Goal: Browse casually

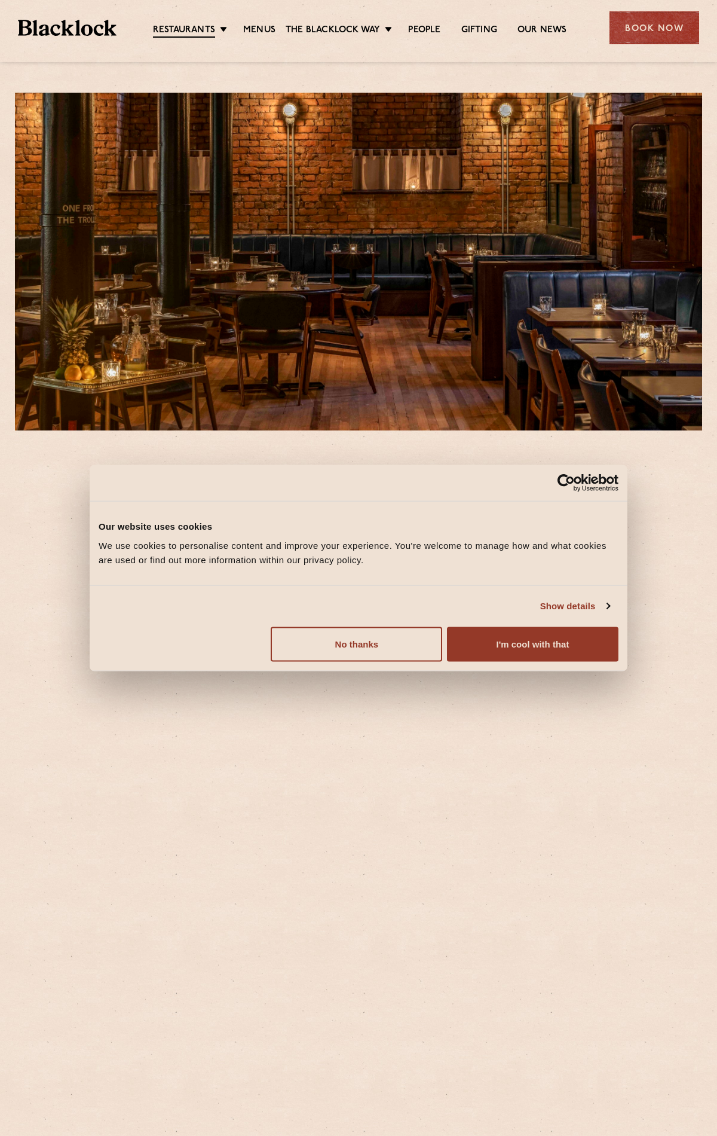
scroll to position [294, 0]
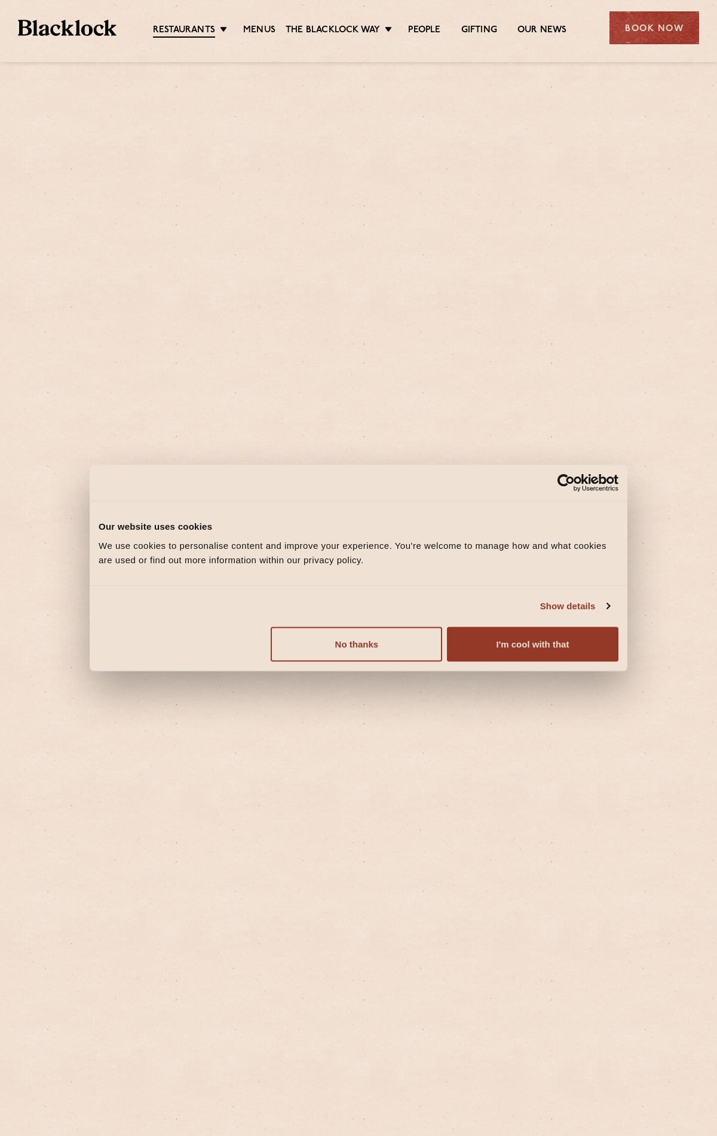
scroll to position [543, 0]
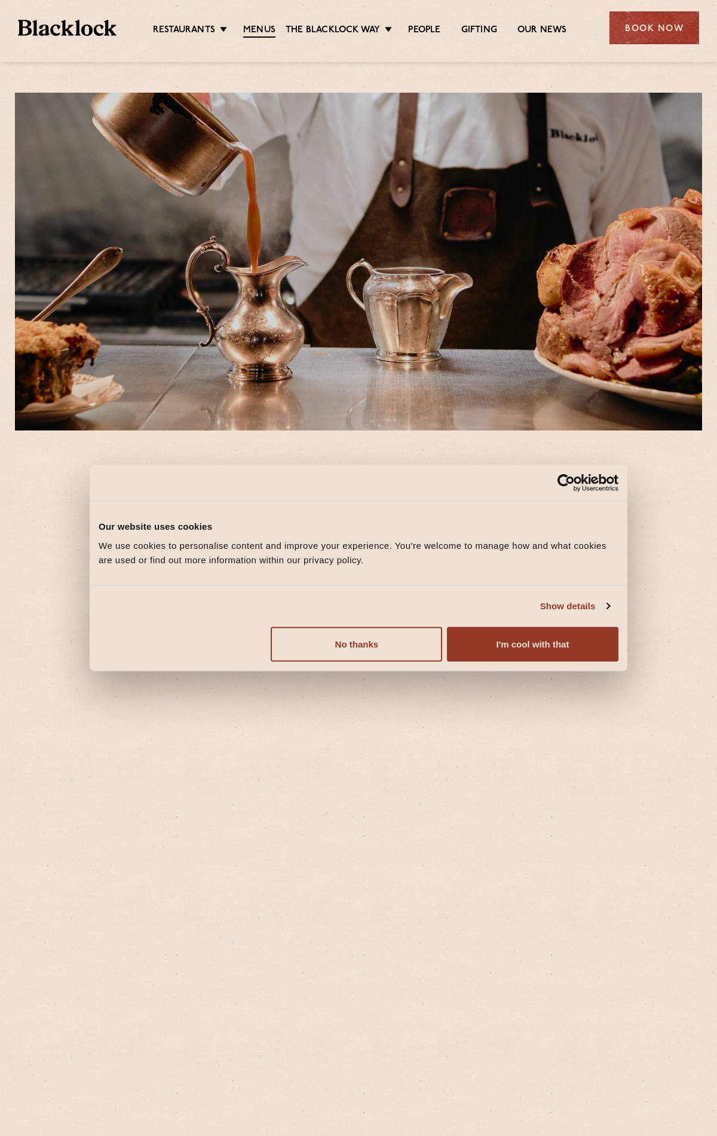
scroll to position [1442, 0]
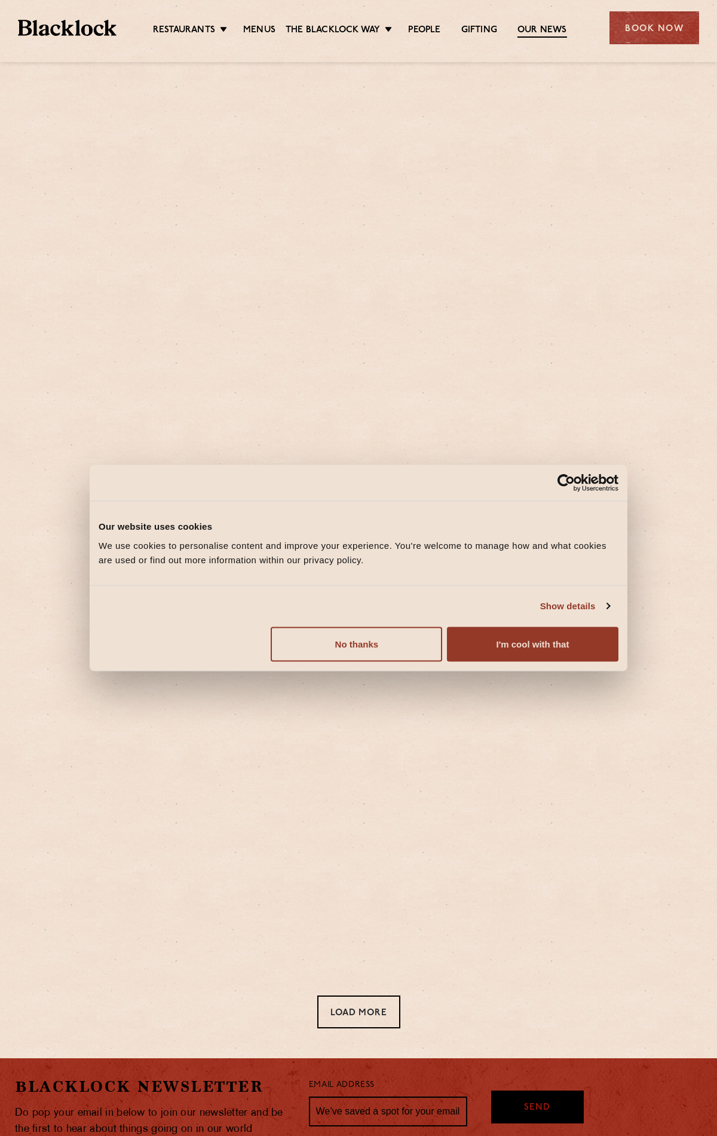
scroll to position [181, 0]
